Goal: Navigation & Orientation: Understand site structure

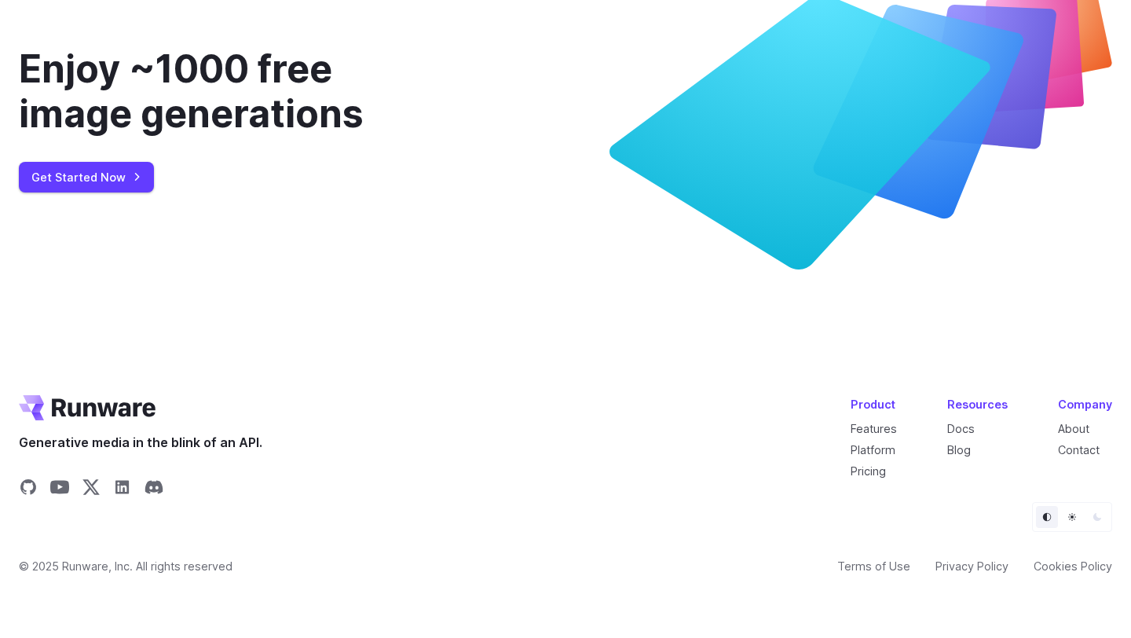
scroll to position [5977, 0]
click at [1078, 423] on link "About" at bounding box center [1073, 428] width 31 height 13
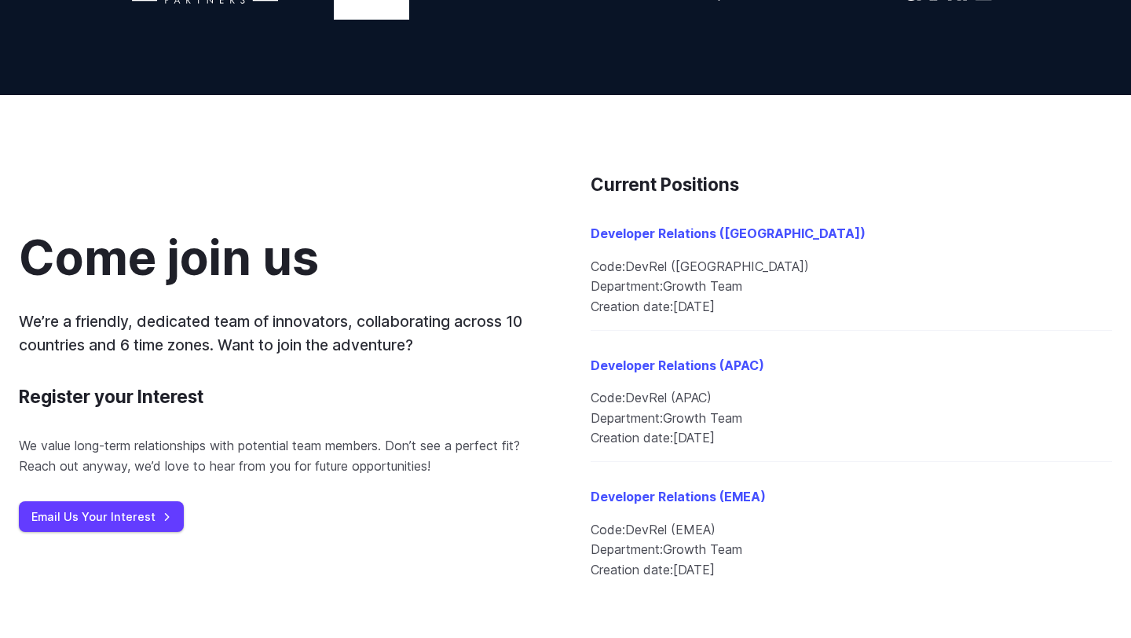
scroll to position [1589, 0]
